Goal: Information Seeking & Learning: Check status

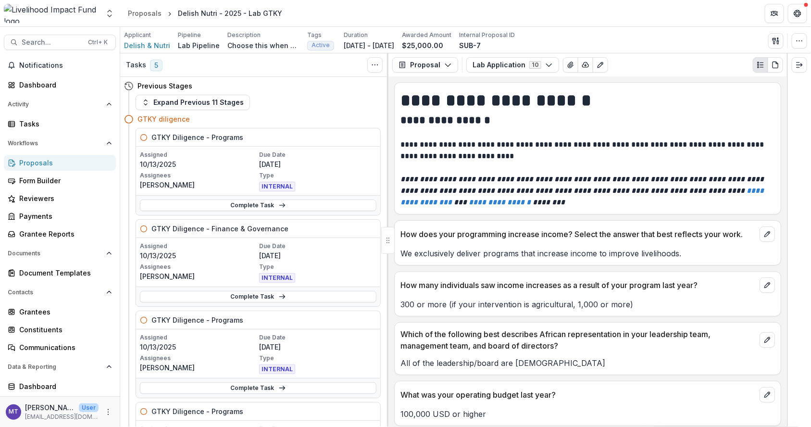
scroll to position [1244, 0]
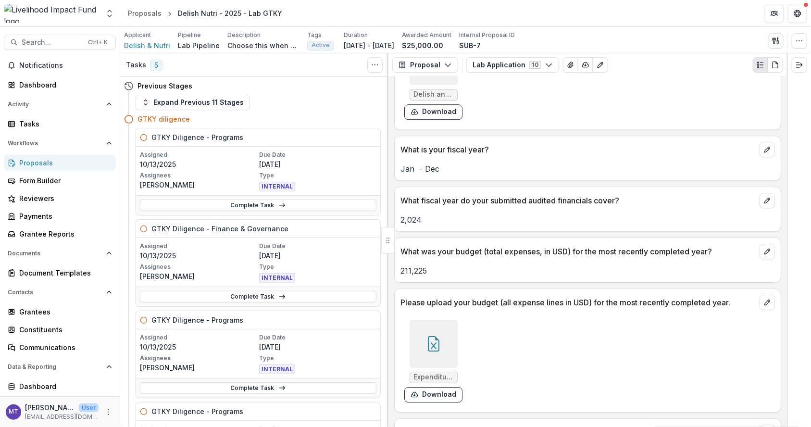
drag, startPoint x: 0, startPoint y: 0, endPoint x: 53, endPoint y: 37, distance: 64.2
click at [53, 37] on button "Search... Ctrl + K" at bounding box center [60, 42] width 112 height 15
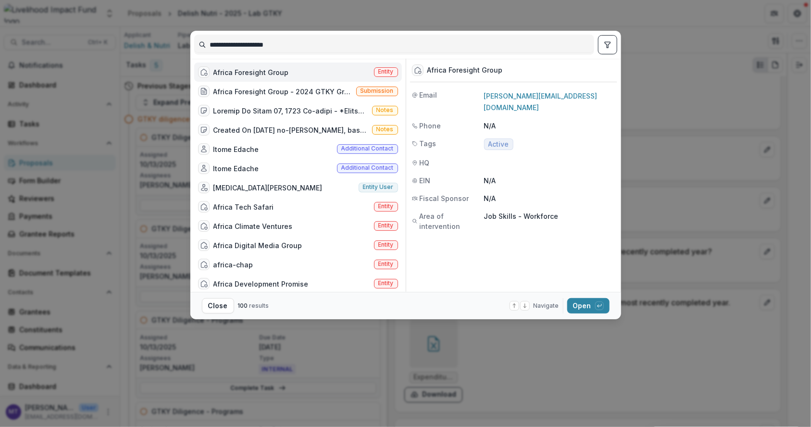
drag, startPoint x: 309, startPoint y: 48, endPoint x: 158, endPoint y: 48, distance: 150.4
click at [158, 48] on div "**********" at bounding box center [405, 213] width 811 height 427
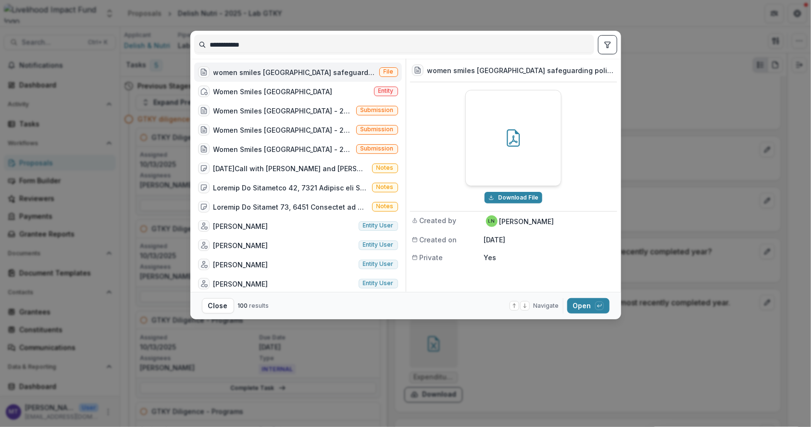
type input "**********"
click at [277, 94] on div "Women Smiles Uganda" at bounding box center [272, 91] width 119 height 10
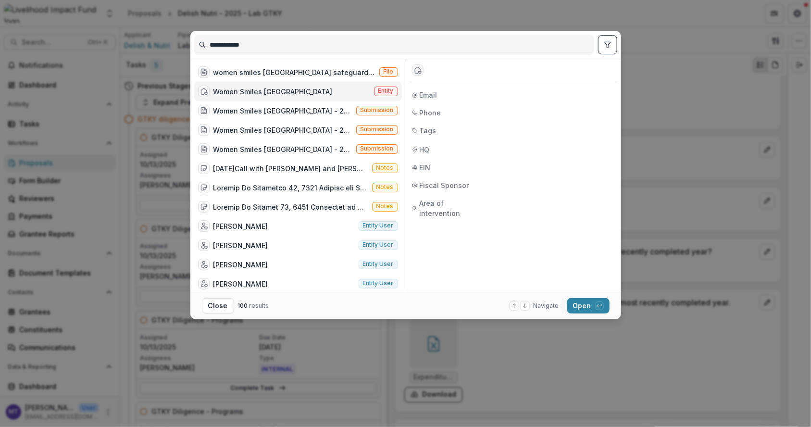
click at [583, 307] on button "Open with enter key" at bounding box center [588, 305] width 42 height 15
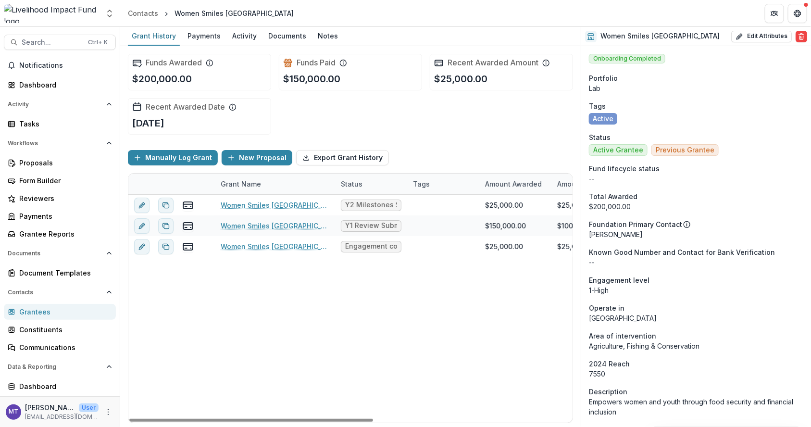
click at [328, 31] on div "Notes" at bounding box center [328, 36] width 28 height 14
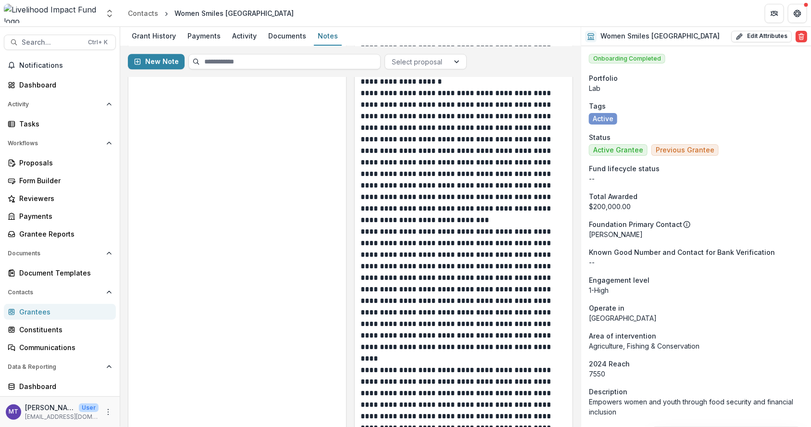
scroll to position [1275, 0]
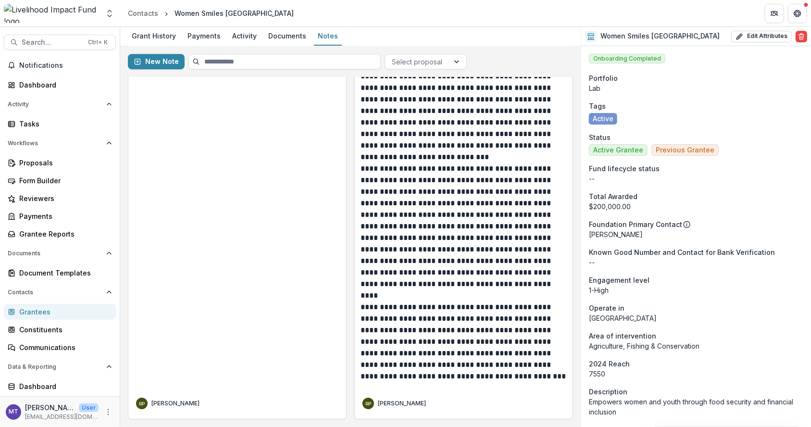
click at [287, 37] on div "Documents" at bounding box center [287, 36] width 46 height 14
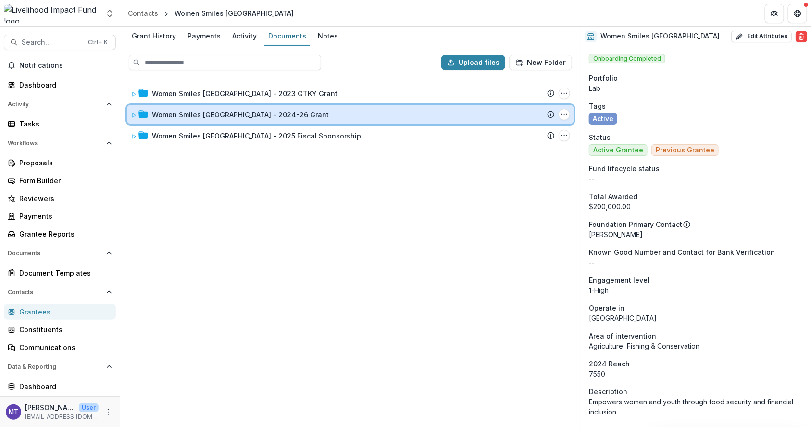
click at [133, 114] on icon at bounding box center [134, 115] width 6 height 6
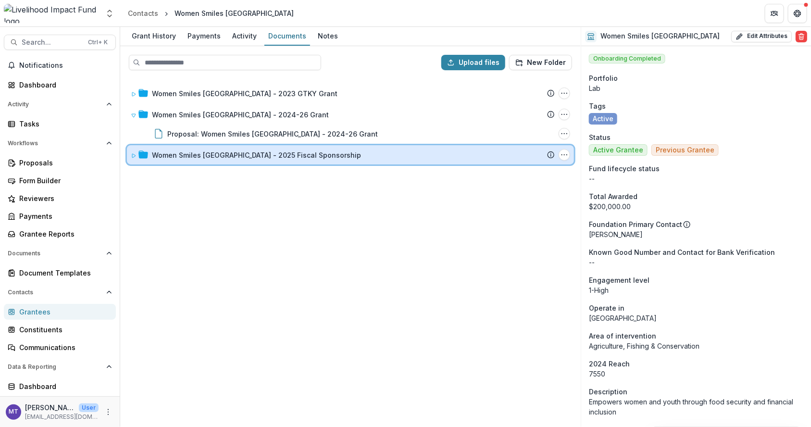
click at [135, 153] on icon at bounding box center [134, 156] width 6 height 6
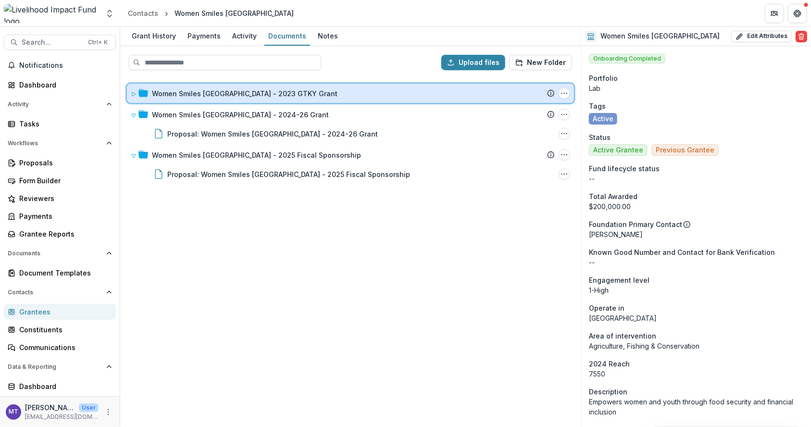
click at [132, 92] on icon at bounding box center [134, 94] width 6 height 6
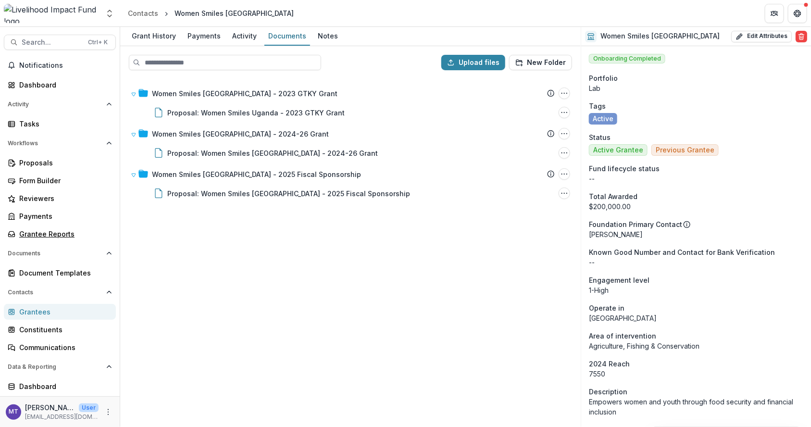
click at [42, 233] on div "Grantee Reports" at bounding box center [63, 234] width 89 height 10
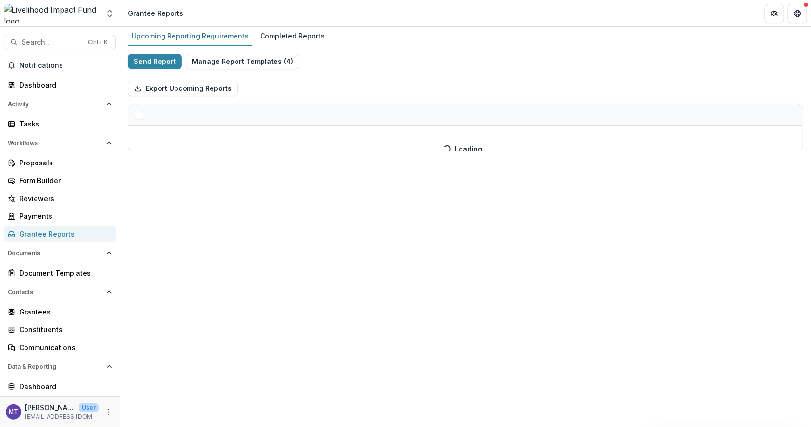
click at [290, 29] on div "Completed Reports" at bounding box center [292, 36] width 72 height 14
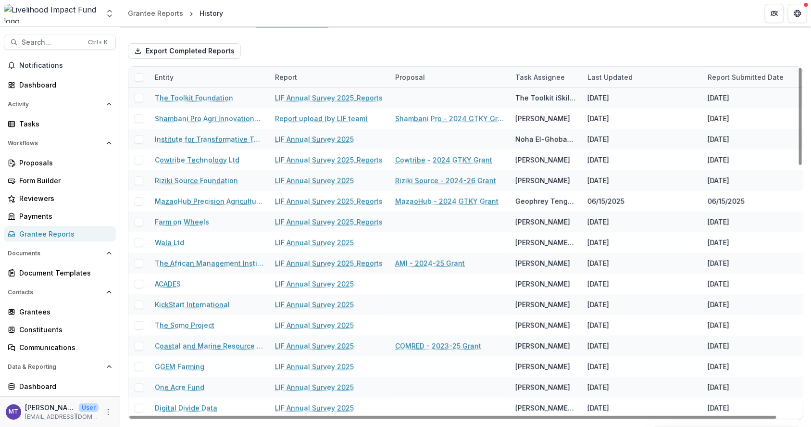
scroll to position [114, 0]
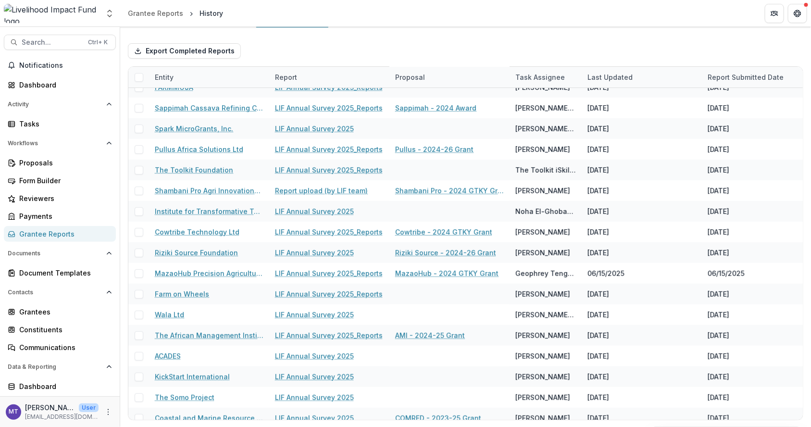
click at [71, 37] on button "Search... Ctrl + K" at bounding box center [60, 42] width 112 height 15
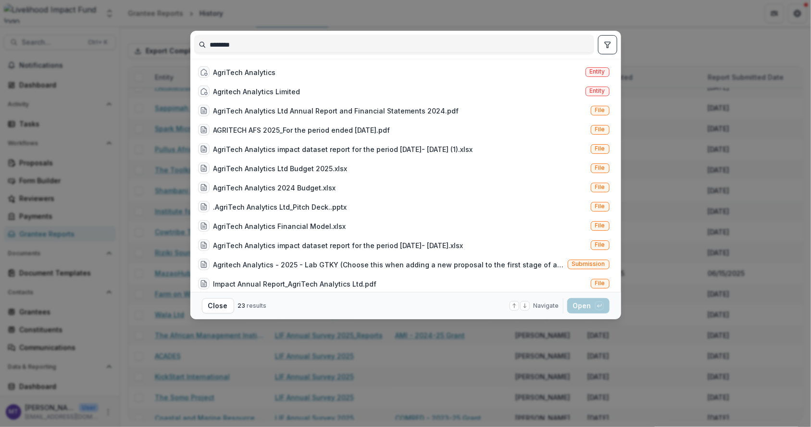
type input "********"
click at [249, 64] on div "AgriTech Analytics Entity" at bounding box center [403, 71] width 419 height 19
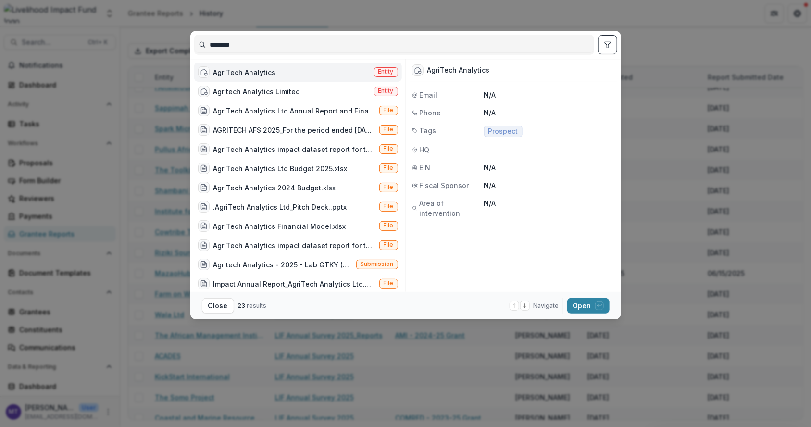
click at [585, 310] on button "Open with enter key" at bounding box center [588, 305] width 42 height 15
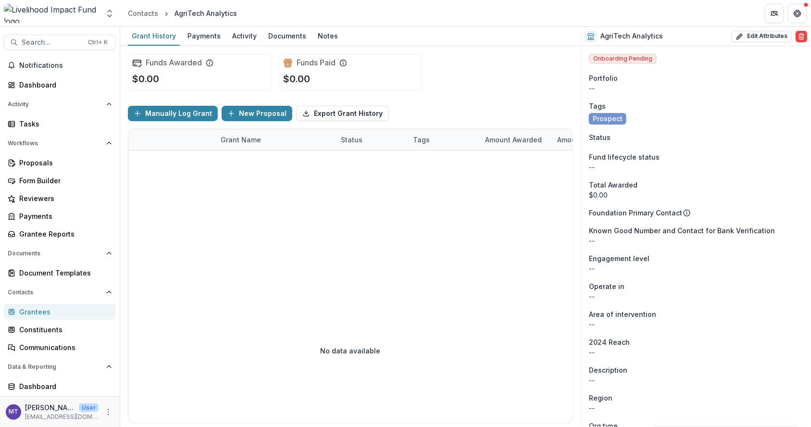
click at [60, 45] on span "Search..." at bounding box center [52, 42] width 61 height 8
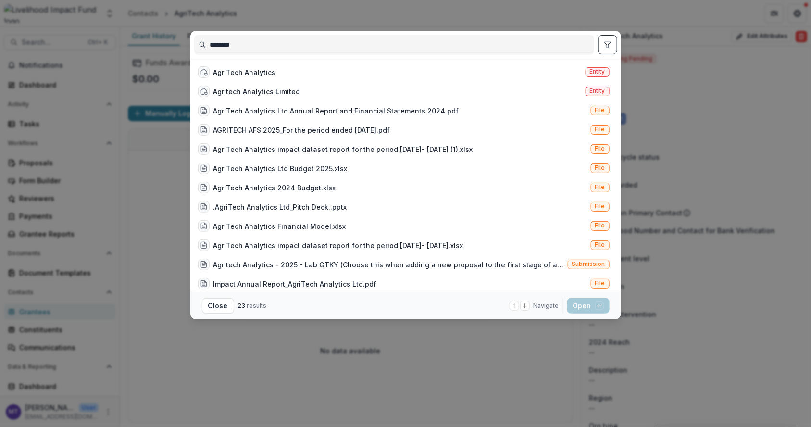
type input "********"
click at [300, 97] on div "Agritech Analytics Limited Entity" at bounding box center [403, 91] width 419 height 19
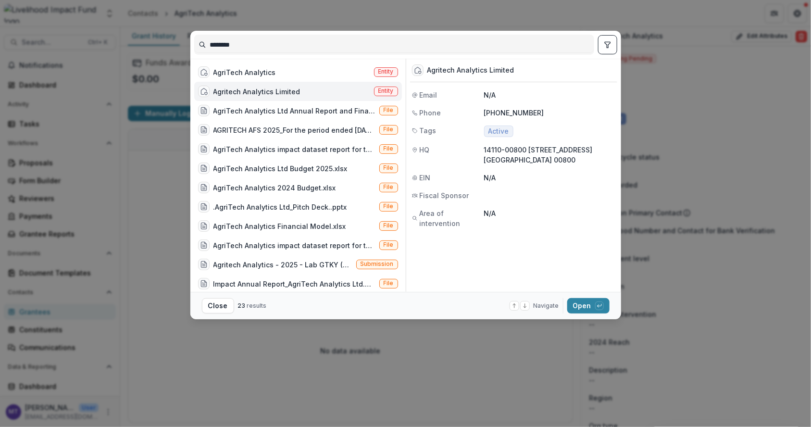
click at [590, 303] on button "Open with enter key" at bounding box center [588, 305] width 42 height 15
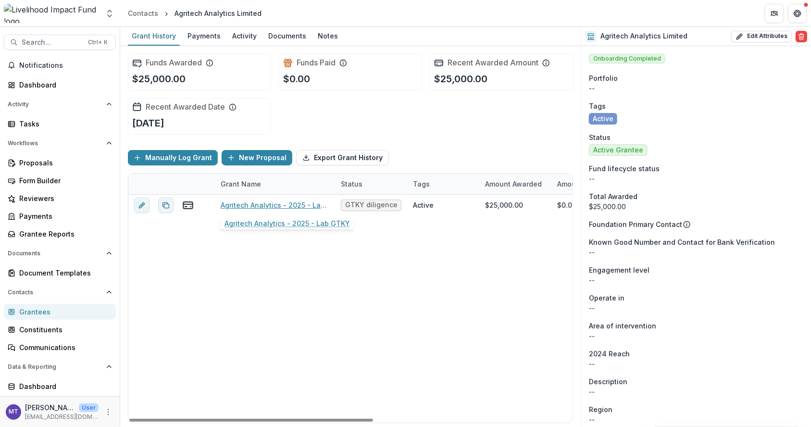
click at [283, 203] on link "Agritech Analytics - 2025 - Lab GTKY" at bounding box center [275, 205] width 109 height 10
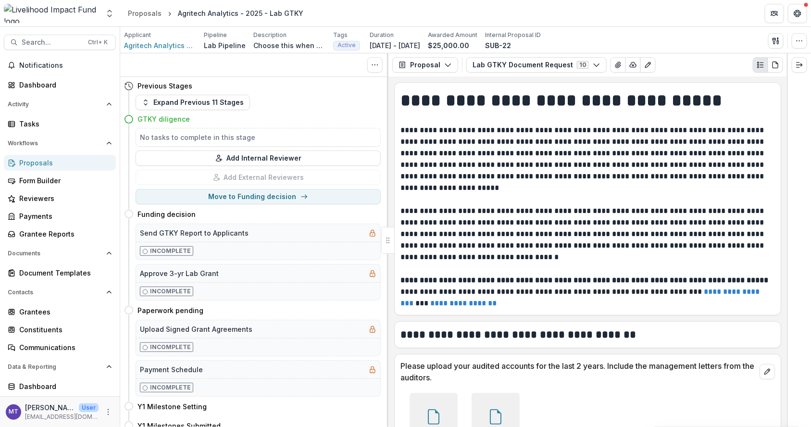
click at [506, 68] on button "Lab GTKY Document Request 10" at bounding box center [536, 64] width 140 height 15
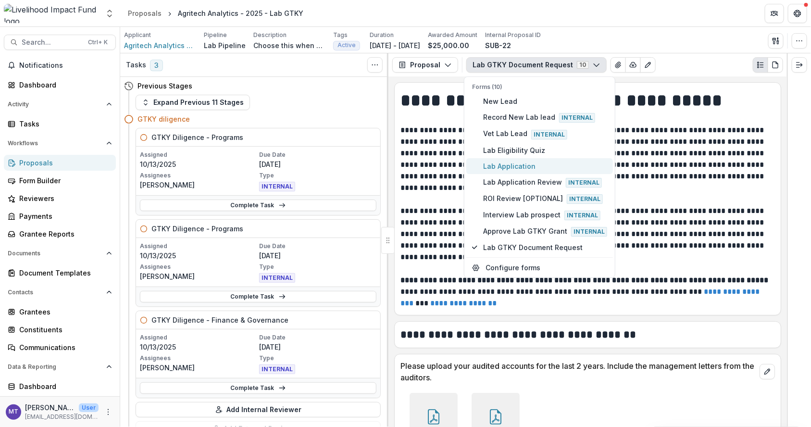
click at [526, 161] on span "Lab Application" at bounding box center [545, 166] width 124 height 10
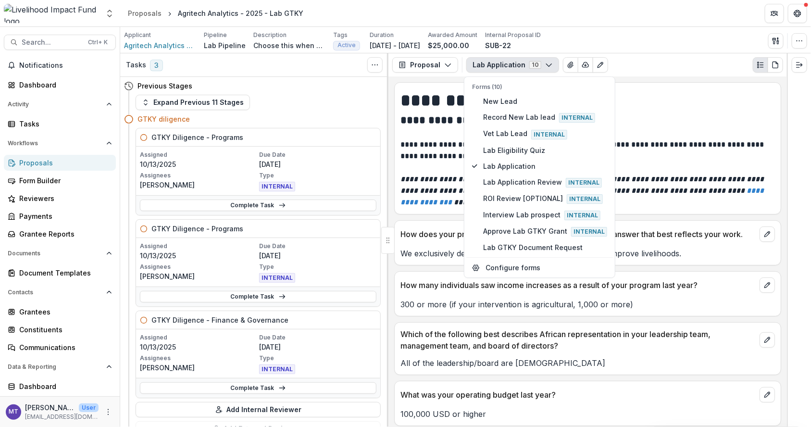
click at [419, 224] on div "How does your programming increase income? Select the answer that best reflects…" at bounding box center [588, 231] width 386 height 21
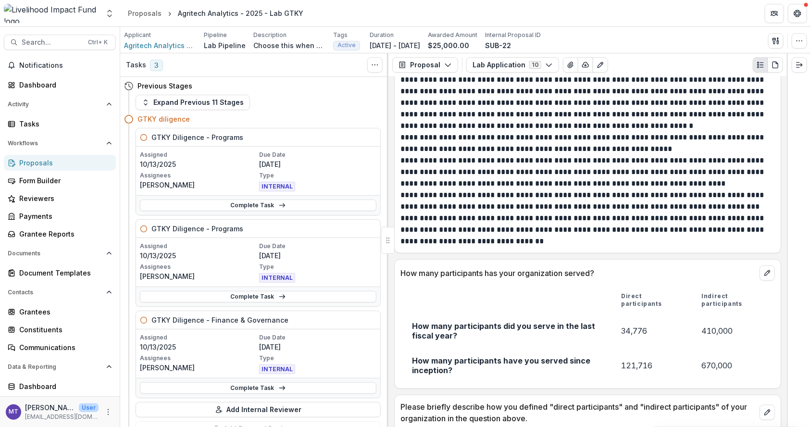
scroll to position [2162, 0]
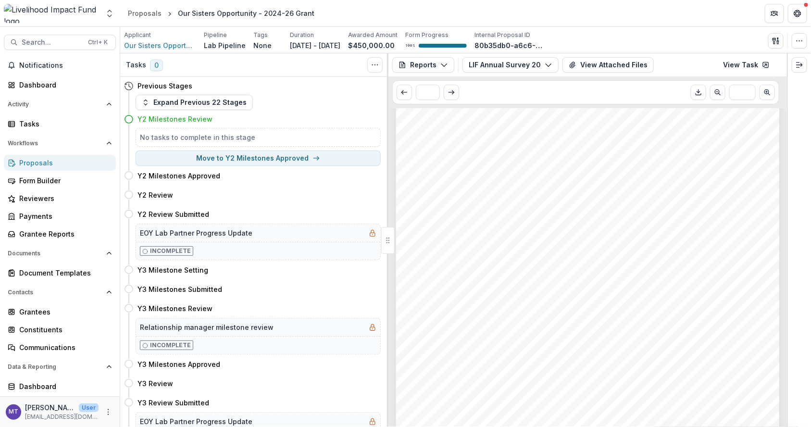
scroll to position [216, 0]
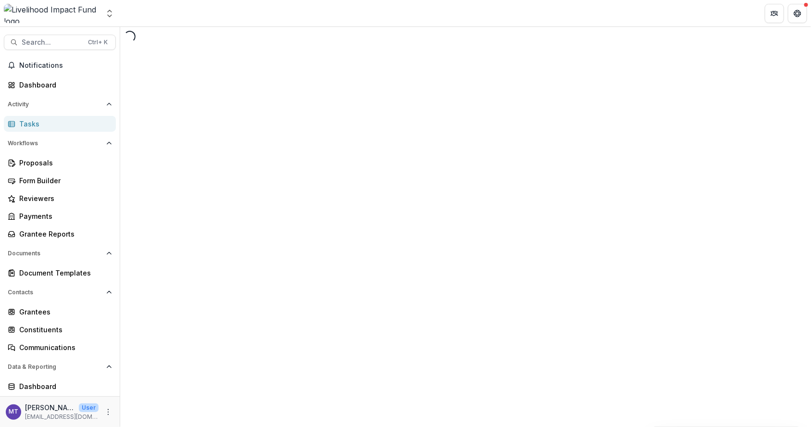
select select "********"
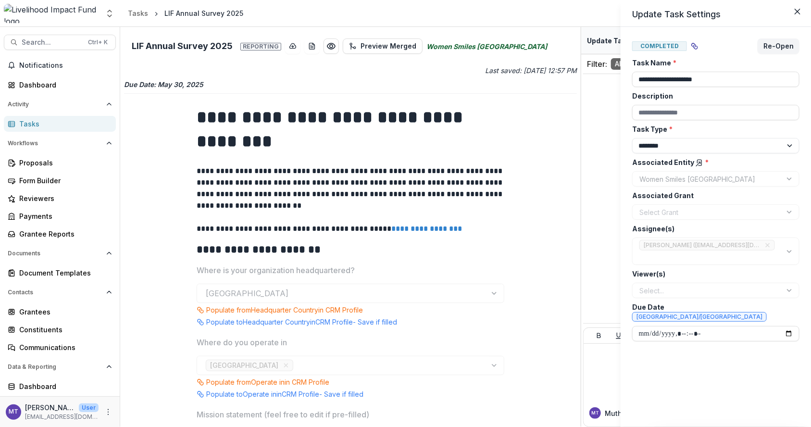
click at [150, 250] on div "**********" at bounding box center [405, 213] width 811 height 427
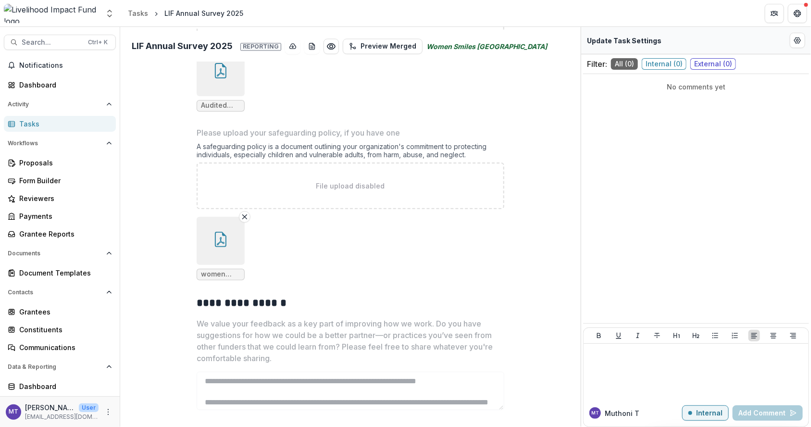
scroll to position [645, 0]
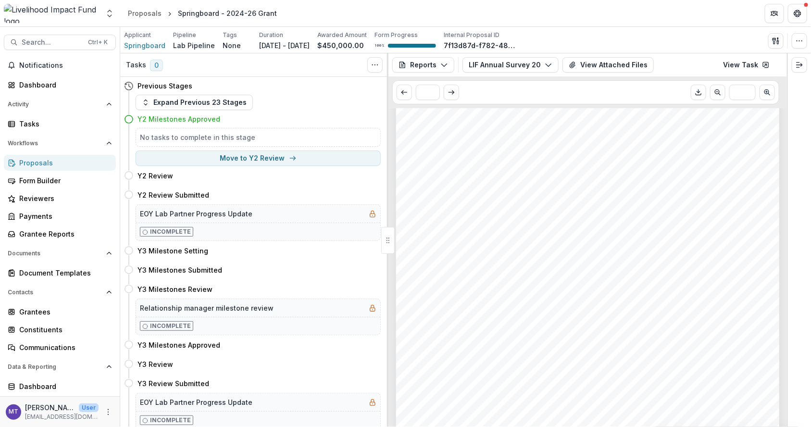
scroll to position [72, 0]
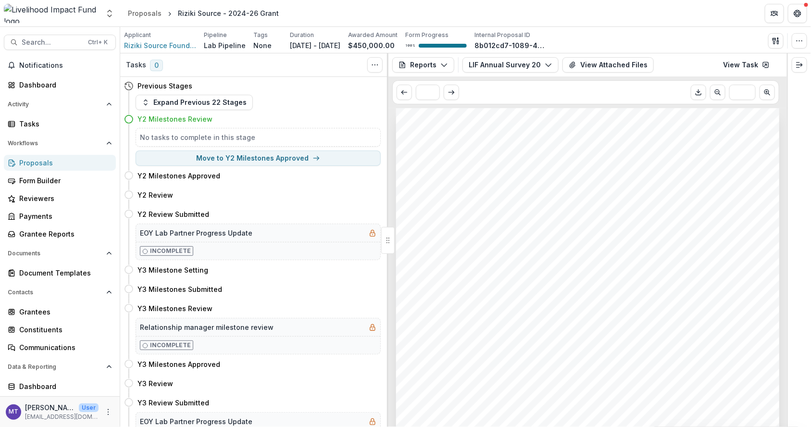
scroll to position [216, 0]
